Goal: Transaction & Acquisition: Purchase product/service

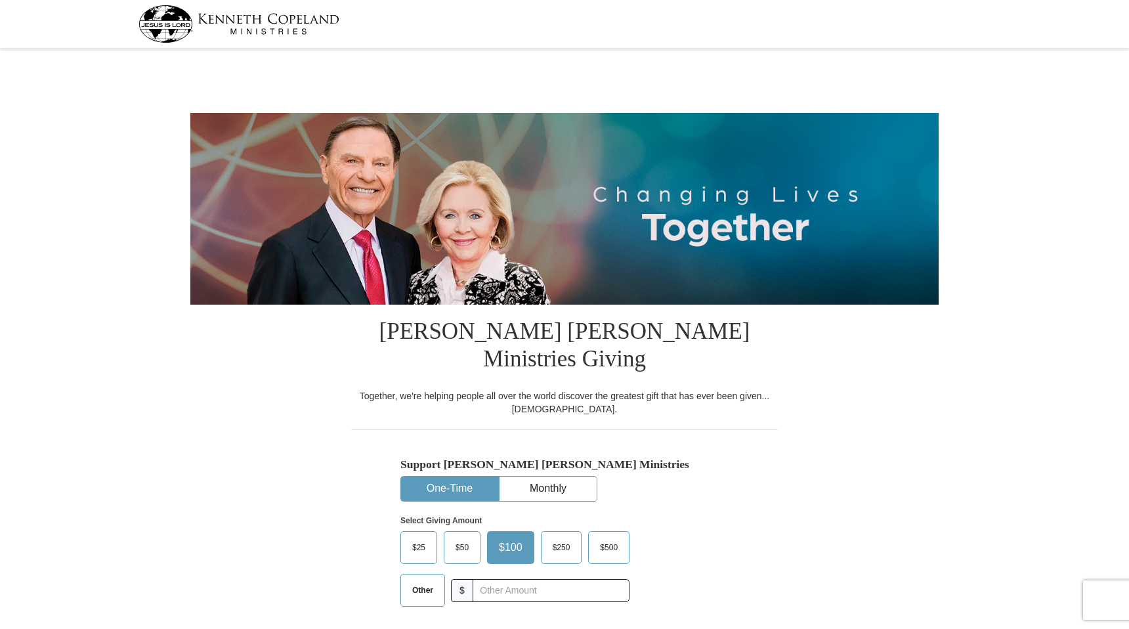
select select "AZ"
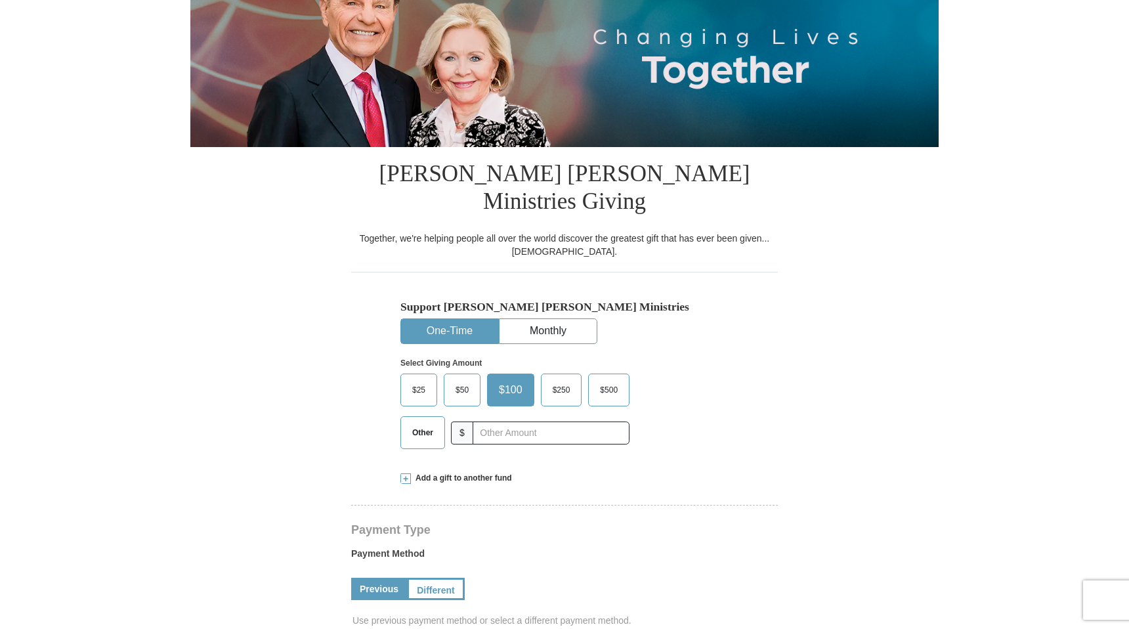
scroll to position [158, 0]
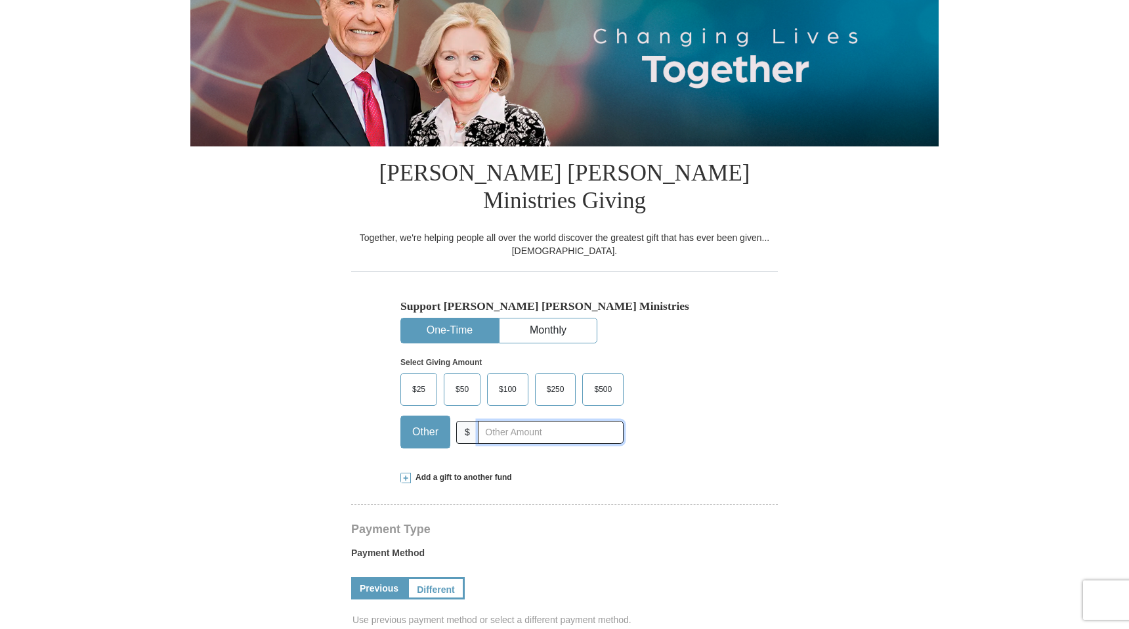
click at [551, 421] on input "text" at bounding box center [551, 432] width 146 height 23
type input "230"
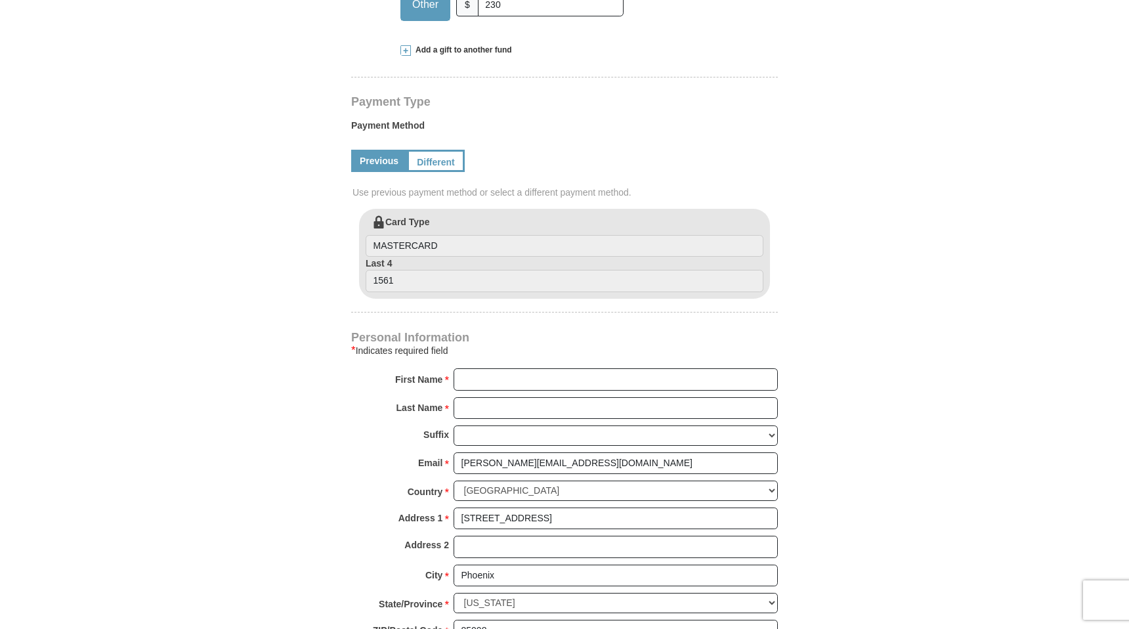
scroll to position [589, 0]
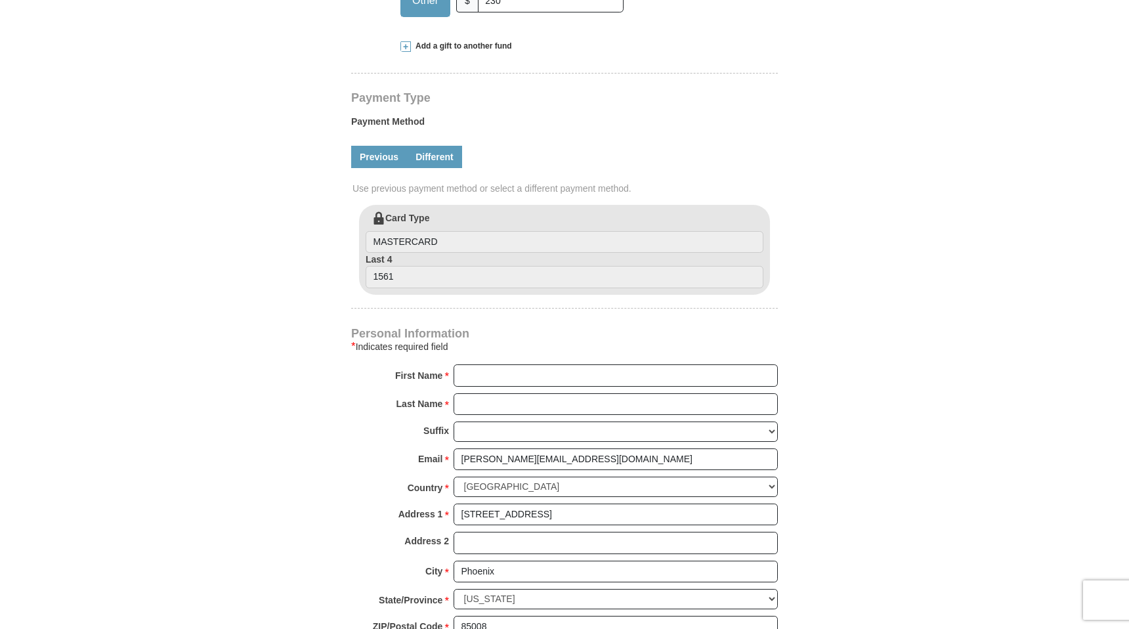
click at [437, 146] on link "Different" at bounding box center [434, 157] width 55 height 22
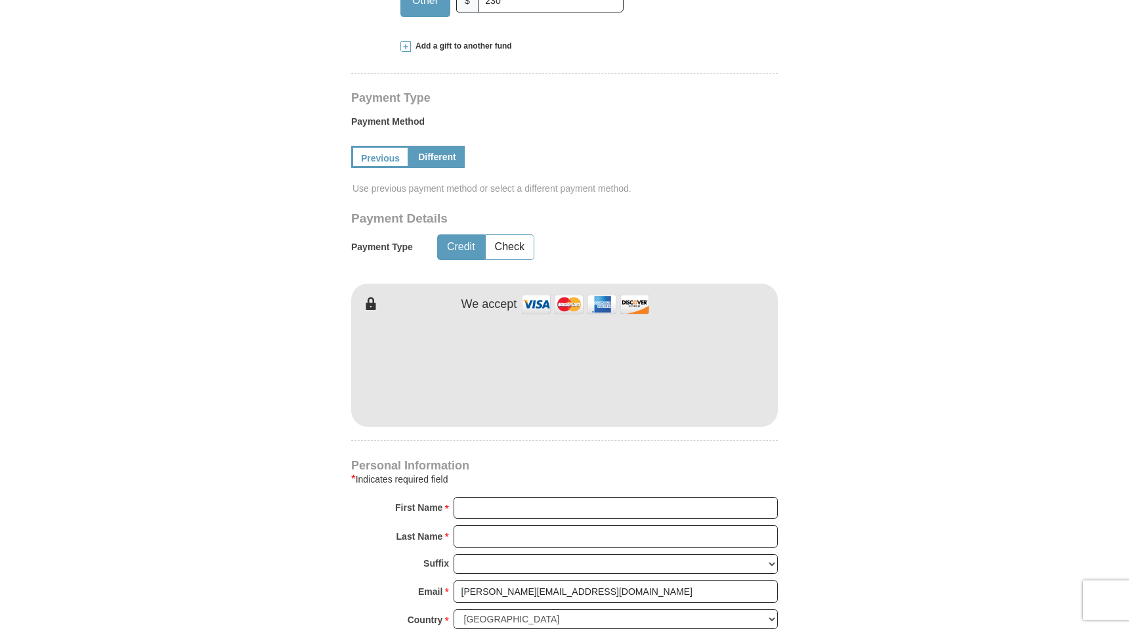
click at [286, 375] on form "[PERSON_NAME] [PERSON_NAME] Ministries Giving Together, we're helping people al…" at bounding box center [564, 315] width 748 height 1705
click at [467, 497] on input "First Name *" at bounding box center [615, 508] width 324 height 22
type input "[PERSON_NAME]"
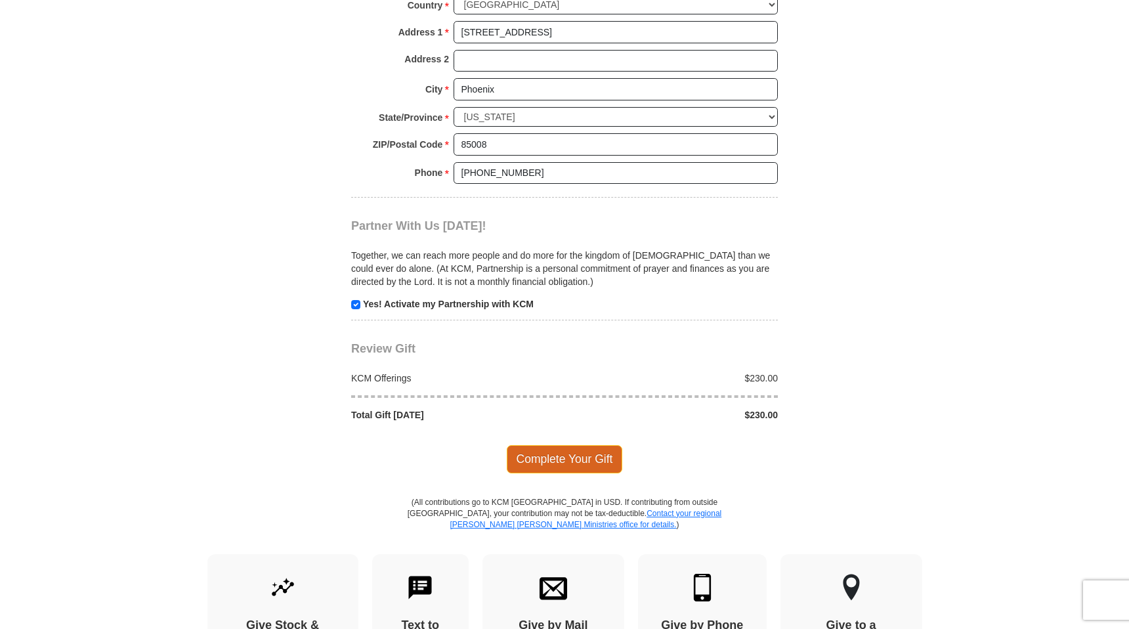
scroll to position [1208, 0]
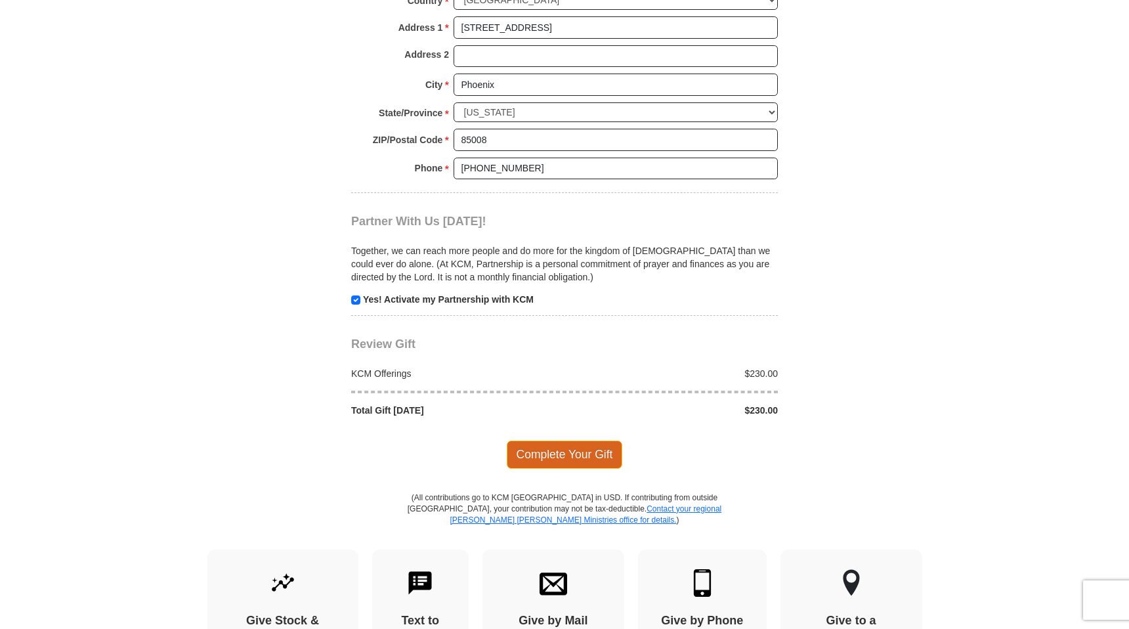
type input "[PERSON_NAME]"
click at [560, 440] on span "Complete Your Gift" at bounding box center [565, 454] width 116 height 28
